Goal: Task Accomplishment & Management: Complete application form

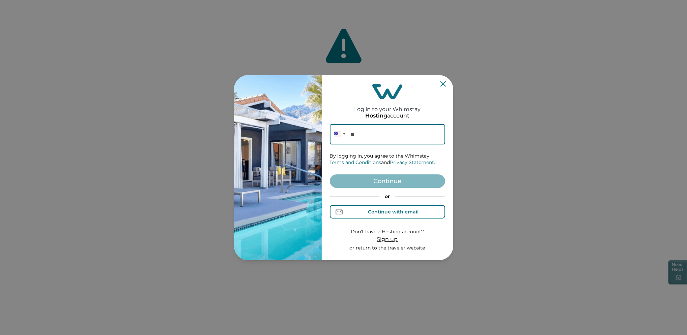
click at [393, 217] on button "Continue with email" at bounding box center [387, 211] width 115 height 13
click at [352, 142] on input at bounding box center [387, 134] width 115 height 20
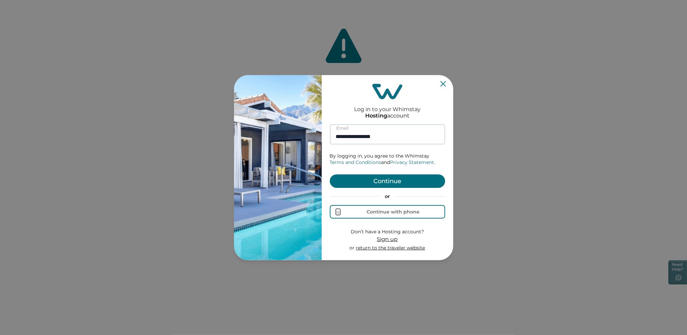
click at [345, 136] on input "**********" at bounding box center [387, 134] width 115 height 20
type input "**********"
click at [330, 175] on button "Continue" at bounding box center [387, 181] width 115 height 13
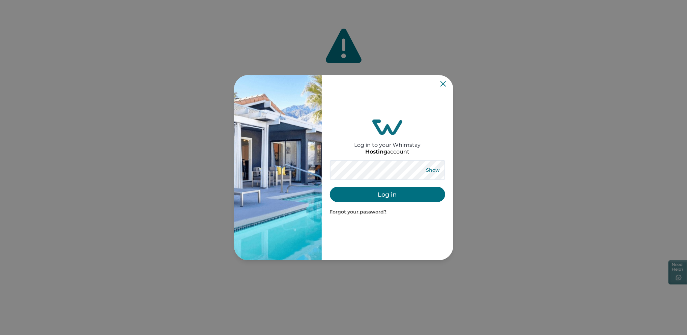
click at [435, 166] on button "Show" at bounding box center [433, 169] width 24 height 9
click at [384, 197] on button "Log in" at bounding box center [387, 194] width 115 height 15
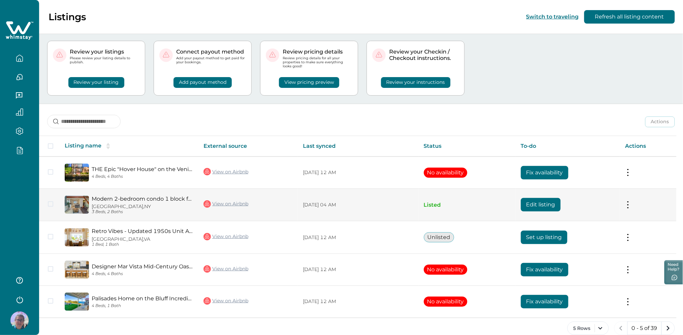
scroll to position [23, 0]
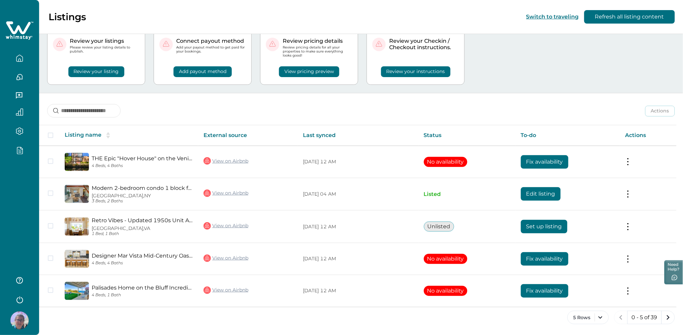
click at [22, 148] on icon "button" at bounding box center [19, 151] width 7 height 8
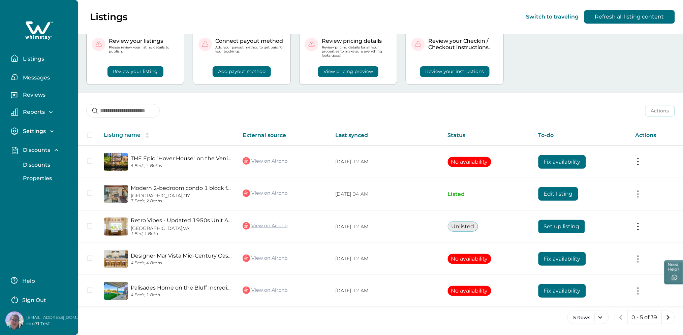
click at [49, 164] on p "Discounts" at bounding box center [35, 165] width 29 height 7
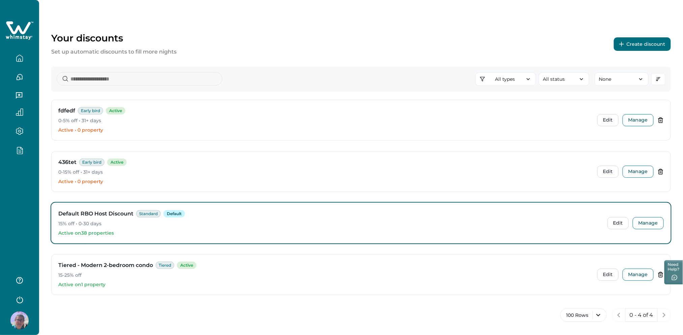
click at [630, 43] on button "Create discount" at bounding box center [642, 43] width 57 height 13
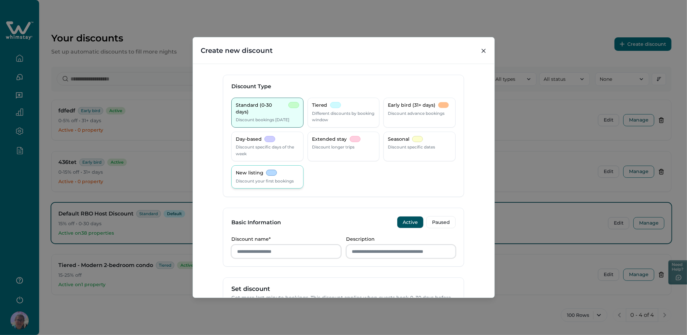
click at [249, 174] on p "New listing" at bounding box center [250, 173] width 28 height 7
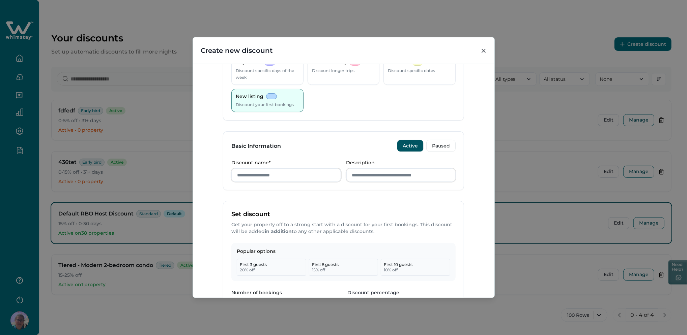
scroll to position [90, 0]
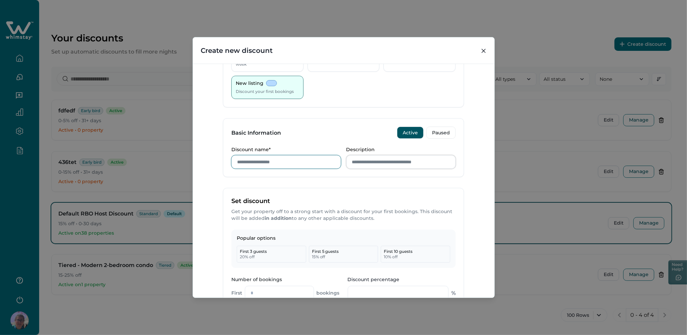
click at [260, 161] on input "Discount name*" at bounding box center [286, 161] width 110 height 13
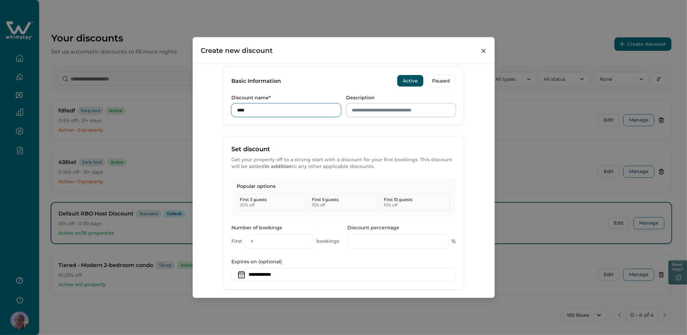
scroll to position [180, 0]
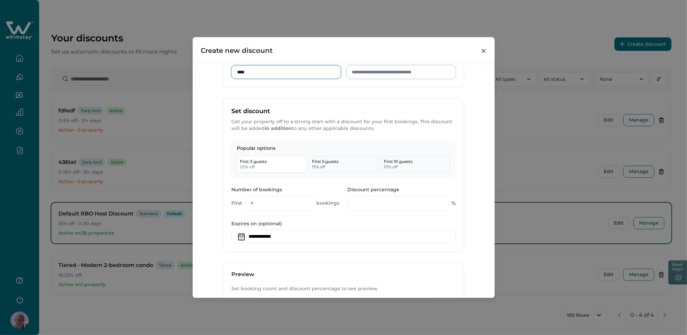
type input "****"
click at [261, 163] on p "First 3 guests" at bounding box center [253, 161] width 27 height 5
type input "*"
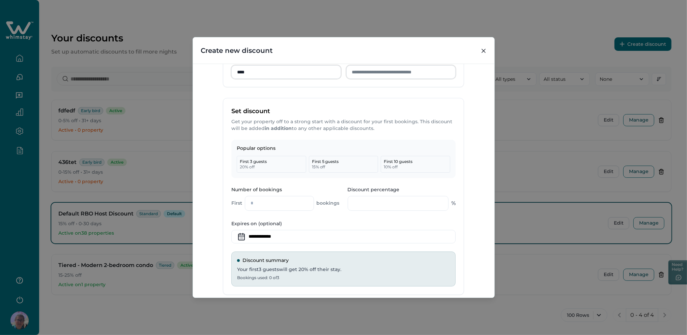
drag, startPoint x: 358, startPoint y: 203, endPoint x: 342, endPoint y: 205, distance: 16.3
click at [342, 205] on div "Number of bookings First * bookings Discount percentage ** %" at bounding box center [343, 199] width 224 height 26
type input "*"
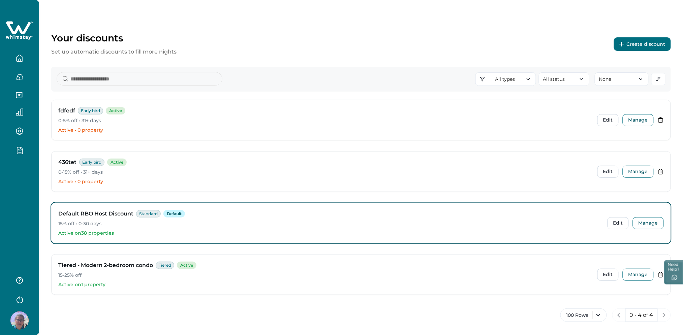
click at [624, 43] on icon "button" at bounding box center [621, 44] width 5 height 5
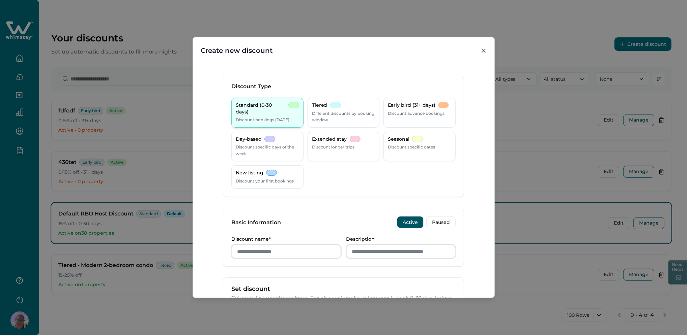
click at [279, 117] on p "Discount bookings [DATE]" at bounding box center [263, 120] width 54 height 7
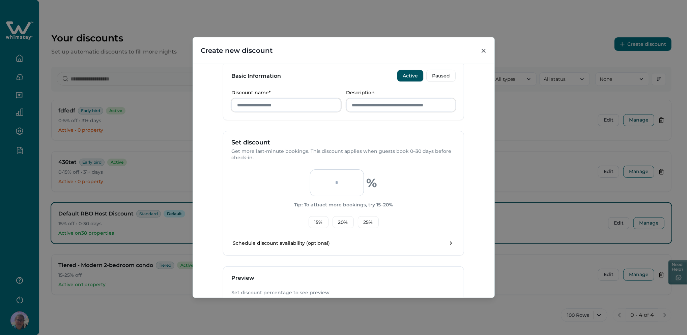
scroll to position [135, 0]
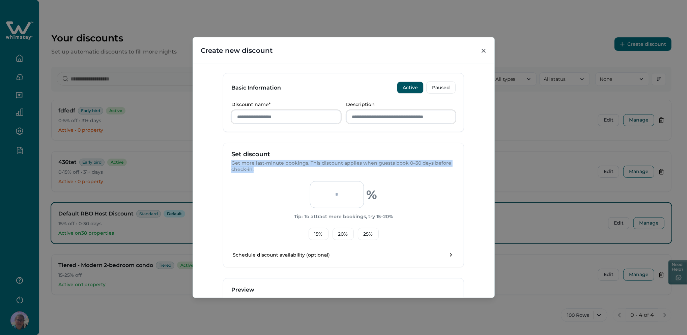
drag, startPoint x: 229, startPoint y: 166, endPoint x: 252, endPoint y: 168, distance: 23.0
click at [252, 168] on p "Get more last-minute bookings. This discount applies when guests book 0–30 days…" at bounding box center [343, 166] width 224 height 13
copy p "Get more last-minute bookings. This discount applies when guests book 0–30 days…"
click at [266, 167] on p "Get more last-minute bookings. This discount applies when guests book 0–30 days…" at bounding box center [343, 166] width 224 height 13
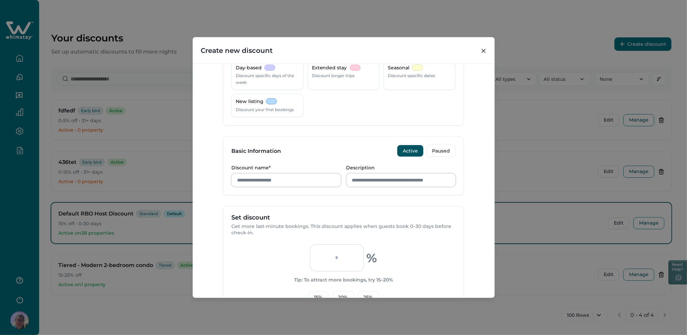
scroll to position [0, 0]
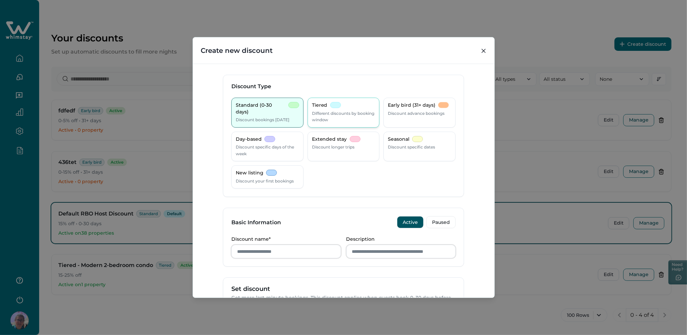
click at [337, 102] on div at bounding box center [335, 105] width 11 height 6
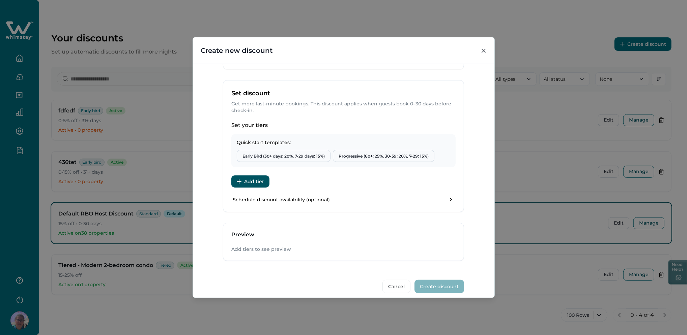
scroll to position [204, 0]
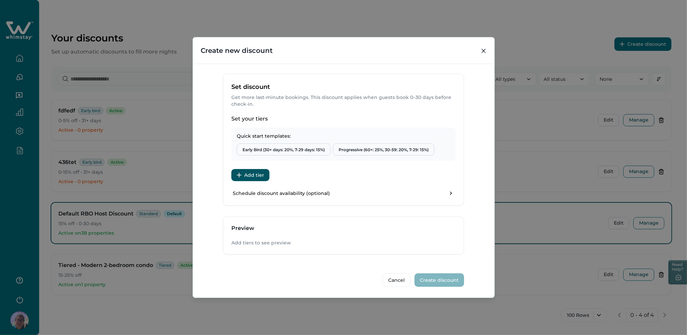
click at [235, 178] on button "Add tier" at bounding box center [250, 175] width 38 height 12
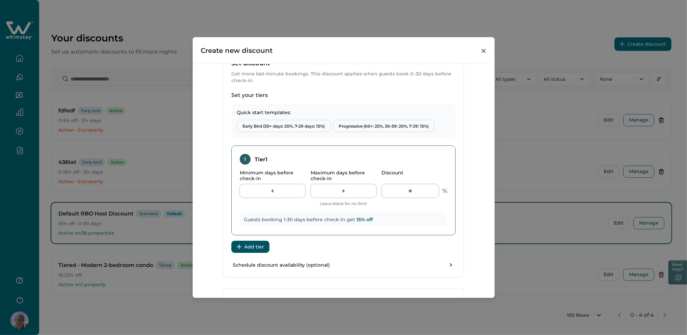
scroll to position [249, 0]
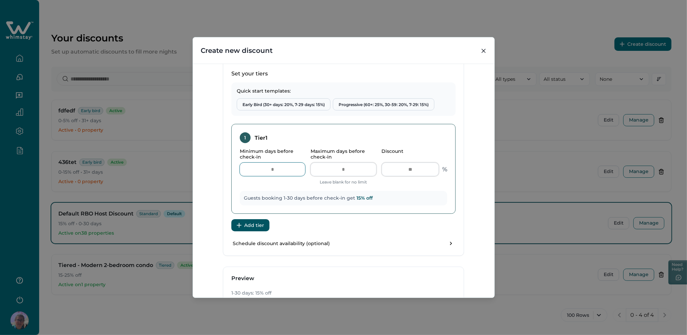
drag, startPoint x: 276, startPoint y: 170, endPoint x: 256, endPoint y: 170, distance: 20.2
click at [256, 170] on input "*" at bounding box center [272, 169] width 65 height 13
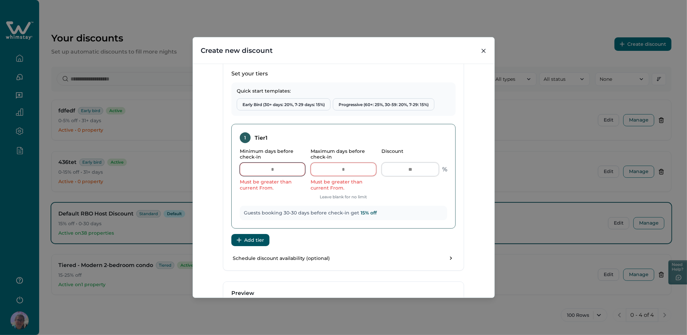
type input "*"
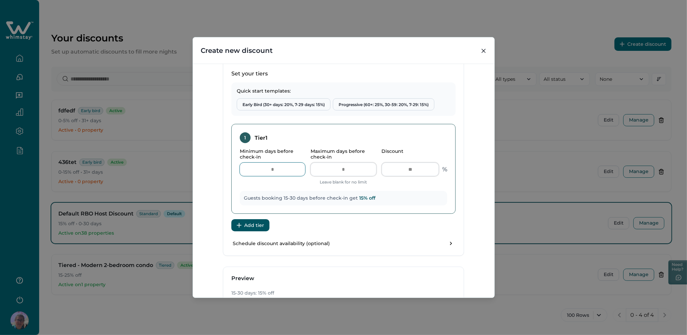
type input "**"
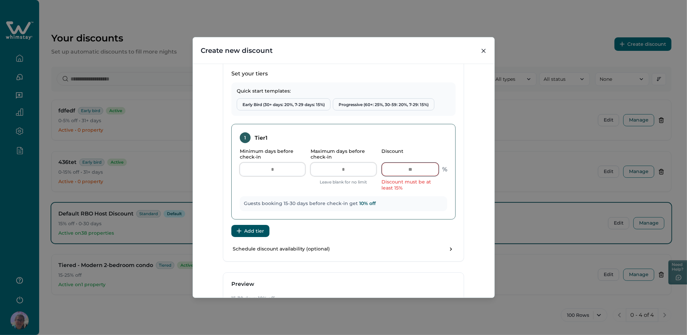
drag, startPoint x: 416, startPoint y: 172, endPoint x: 398, endPoint y: 173, distance: 18.2
click at [398, 173] on input "**" at bounding box center [410, 169] width 57 height 13
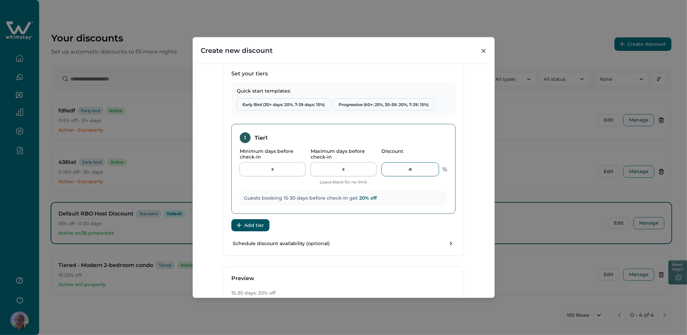
type input "**"
click at [341, 169] on input "**" at bounding box center [342, 169] width 65 height 13
type input "*"
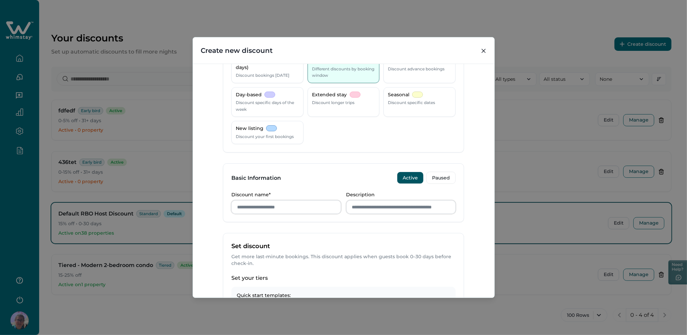
scroll to position [0, 0]
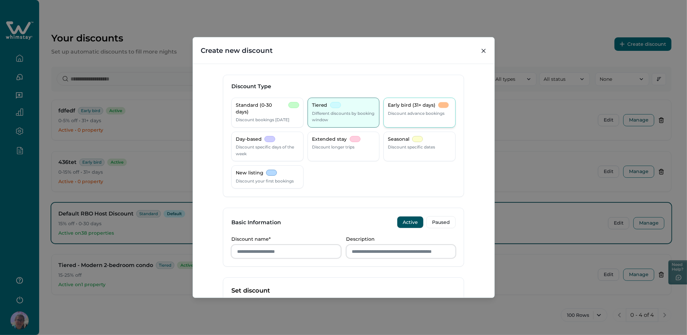
click at [420, 107] on p "Early bird (31+ days)" at bounding box center [412, 105] width 48 height 7
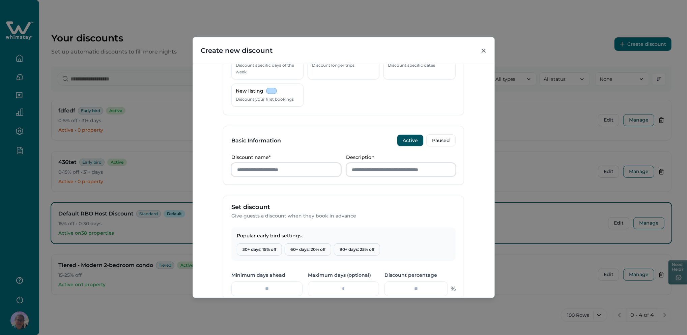
scroll to position [45, 0]
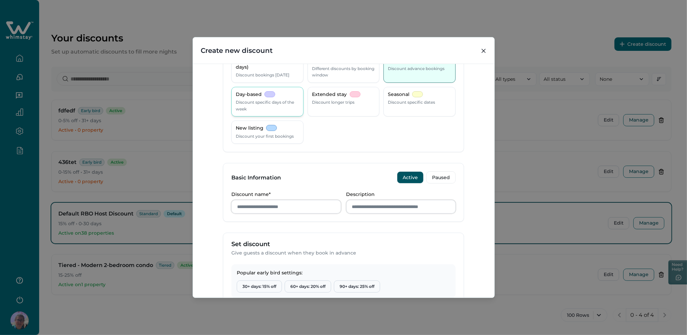
click at [255, 103] on p "Discount specific days of the week" at bounding box center [267, 105] width 63 height 13
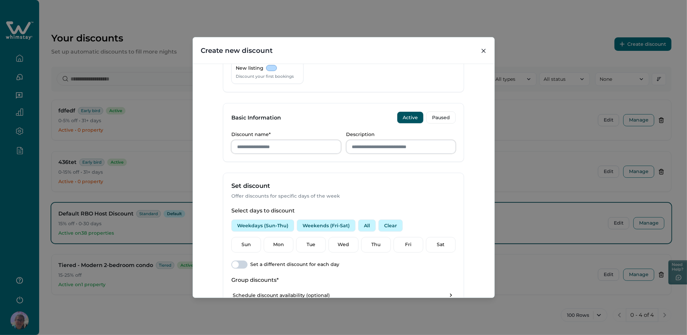
scroll to position [0, 0]
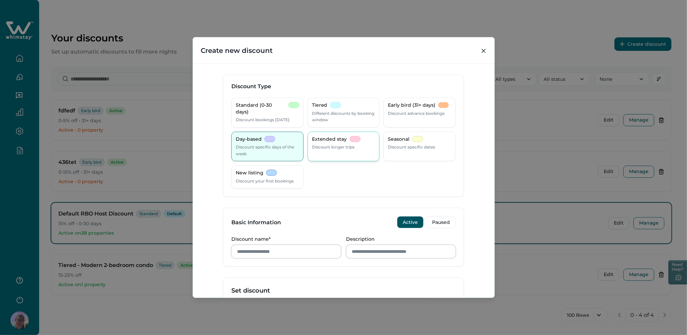
click at [342, 150] on p "Discount longer trips" at bounding box center [333, 147] width 43 height 7
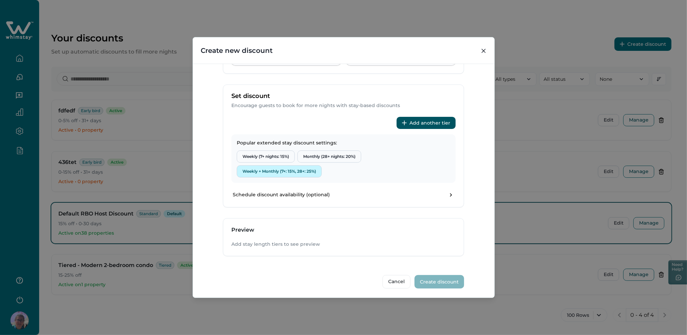
scroll to position [195, 0]
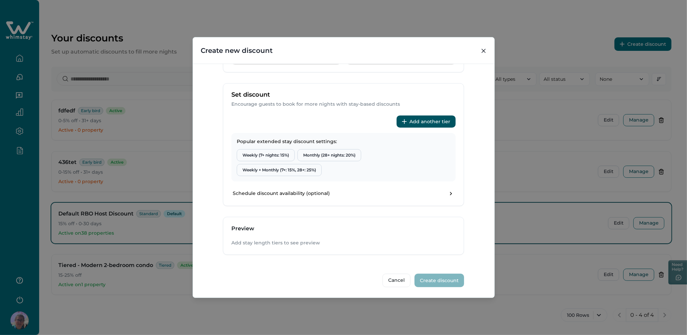
click at [408, 121] on button "Add another tier" at bounding box center [425, 122] width 59 height 12
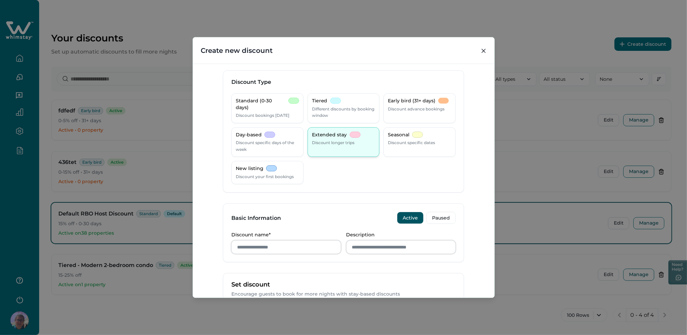
scroll to position [0, 0]
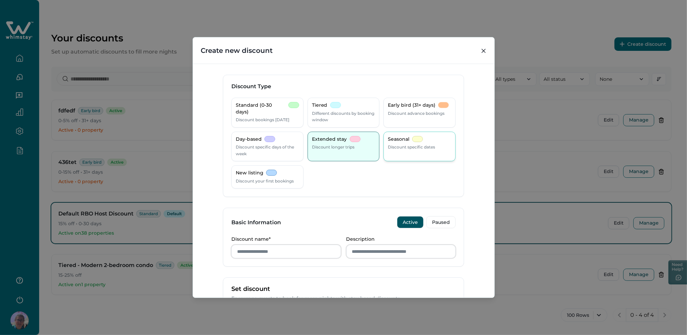
click at [425, 145] on p "Discount specific dates" at bounding box center [411, 147] width 47 height 7
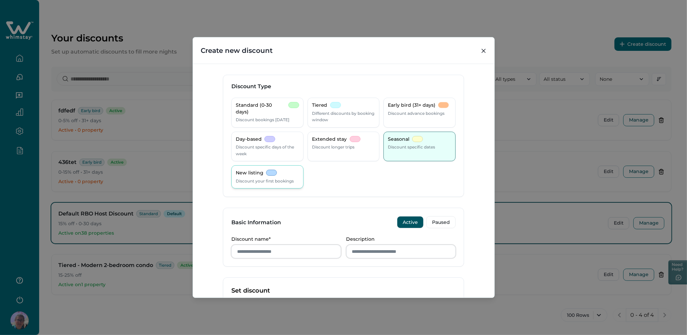
click at [240, 186] on div "New listing Discount your first bookings" at bounding box center [267, 176] width 72 height 23
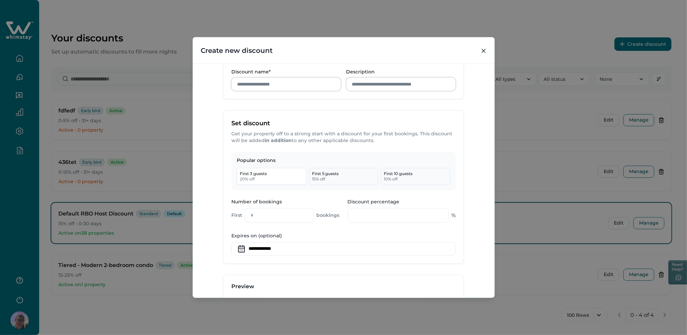
scroll to position [181, 0]
